Goal: Check status: Check status

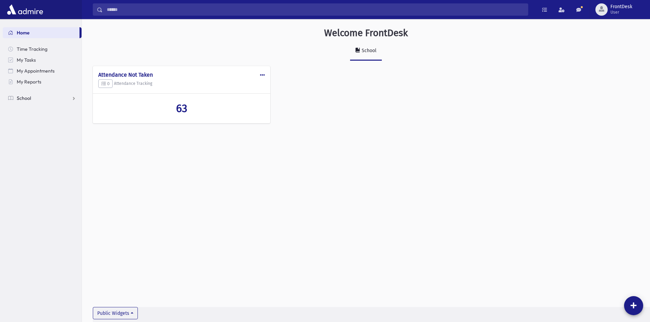
drag, startPoint x: 39, startPoint y: 96, endPoint x: 42, endPoint y: 106, distance: 10.6
click at [39, 96] on link "School" at bounding box center [42, 98] width 79 height 11
click at [44, 119] on span "Attendance" at bounding box center [32, 120] width 25 height 6
click at [39, 146] on link "List" at bounding box center [42, 141] width 79 height 11
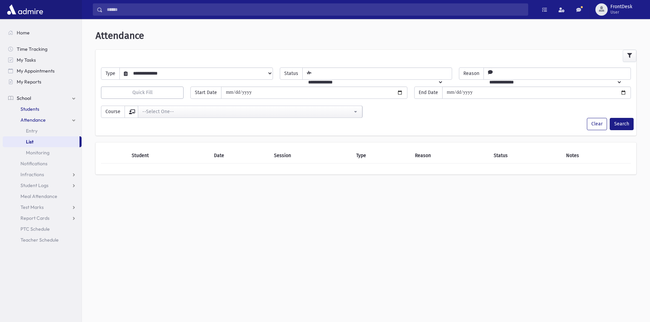
click at [52, 110] on link "Students" at bounding box center [42, 109] width 79 height 11
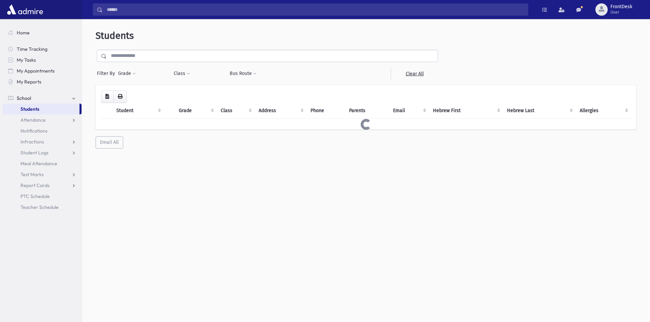
click at [142, 61] on input "text" at bounding box center [272, 56] width 331 height 12
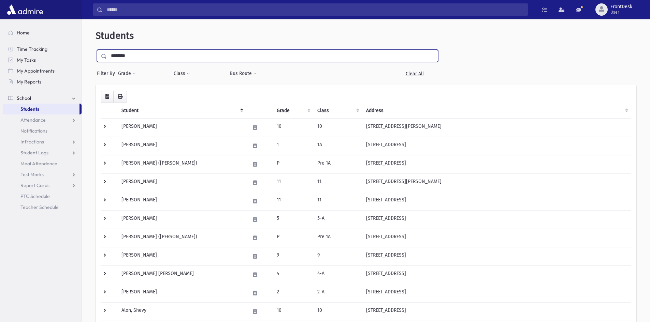
type input "********"
click at [96, 50] on input "submit" at bounding box center [105, 54] width 19 height 9
